Goal: Task Accomplishment & Management: Manage account settings

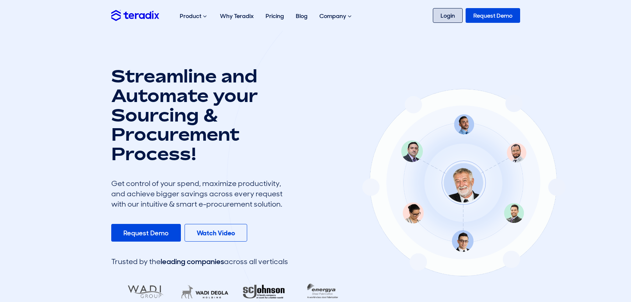
click at [438, 13] on link "Login" at bounding box center [447, 15] width 30 height 15
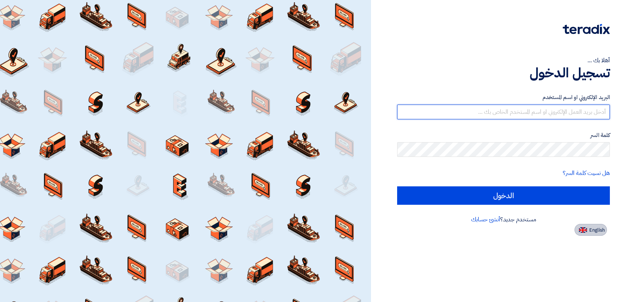
type input "[EMAIL_ADDRESS][DOMAIN_NAME]"
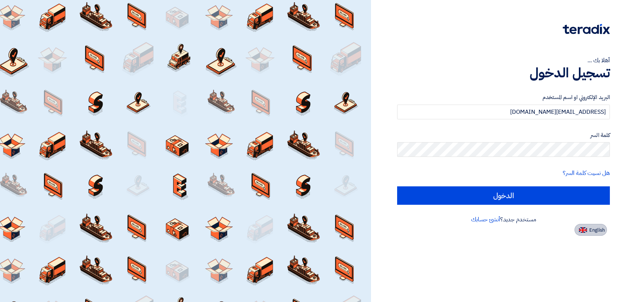
click at [601, 232] on span "English" at bounding box center [596, 229] width 15 height 5
type input "Sign in"
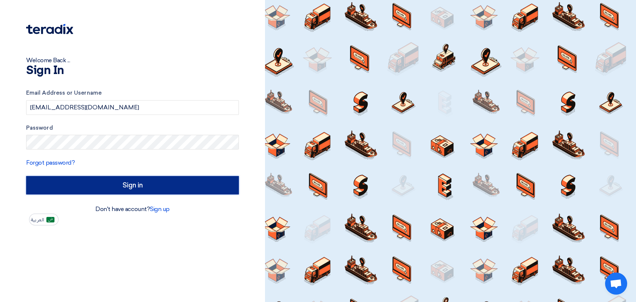
click at [137, 184] on input "Sign in" at bounding box center [132, 185] width 213 height 18
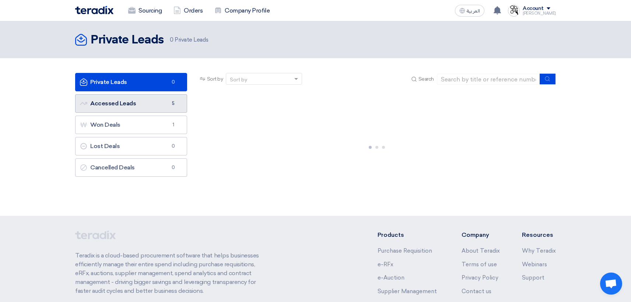
click at [129, 107] on link "Accessed Leads Accessed Leads 5" at bounding box center [131, 103] width 112 height 18
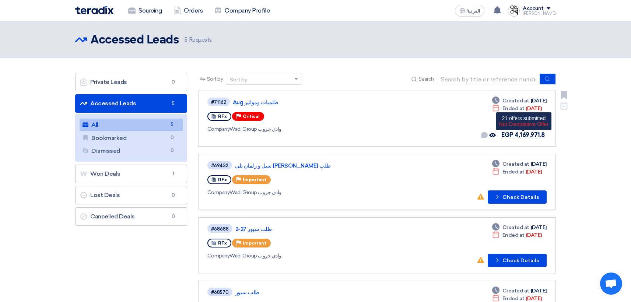
click at [516, 134] on span "EGP 4,169,971.8" at bounding box center [522, 134] width 43 height 7
click at [523, 136] on span "EGP 4,169,971.8" at bounding box center [522, 134] width 43 height 7
click at [265, 103] on link "طلمبات ومواتير Aug" at bounding box center [325, 102] width 184 height 7
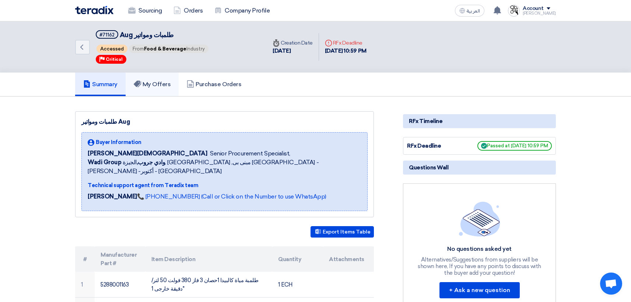
click at [163, 86] on h5 "My Offers" at bounding box center [152, 84] width 37 height 7
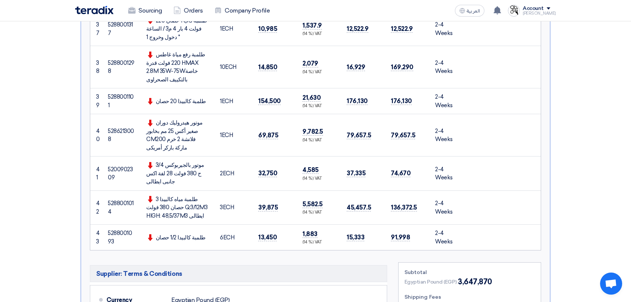
scroll to position [1509, 0]
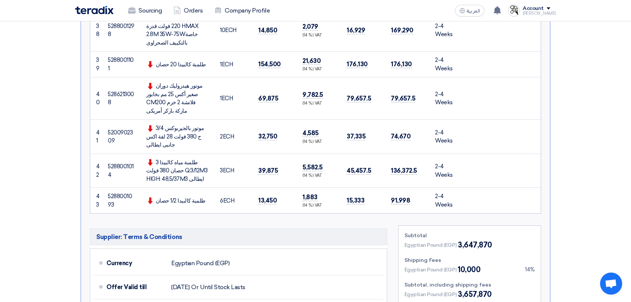
click at [536, 10] on div "Account" at bounding box center [532, 9] width 21 height 6
click at [513, 88] on li "Logout" at bounding box center [516, 87] width 77 height 14
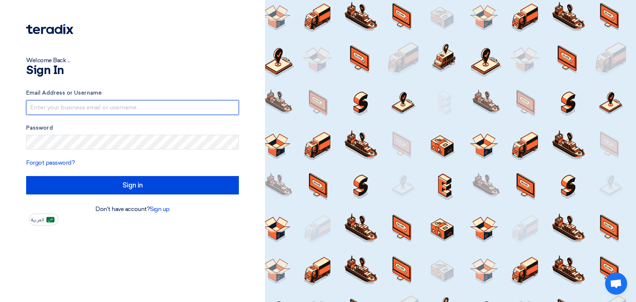
type input "intergearautomation@icloud.com"
